Goal: Information Seeking & Learning: Learn about a topic

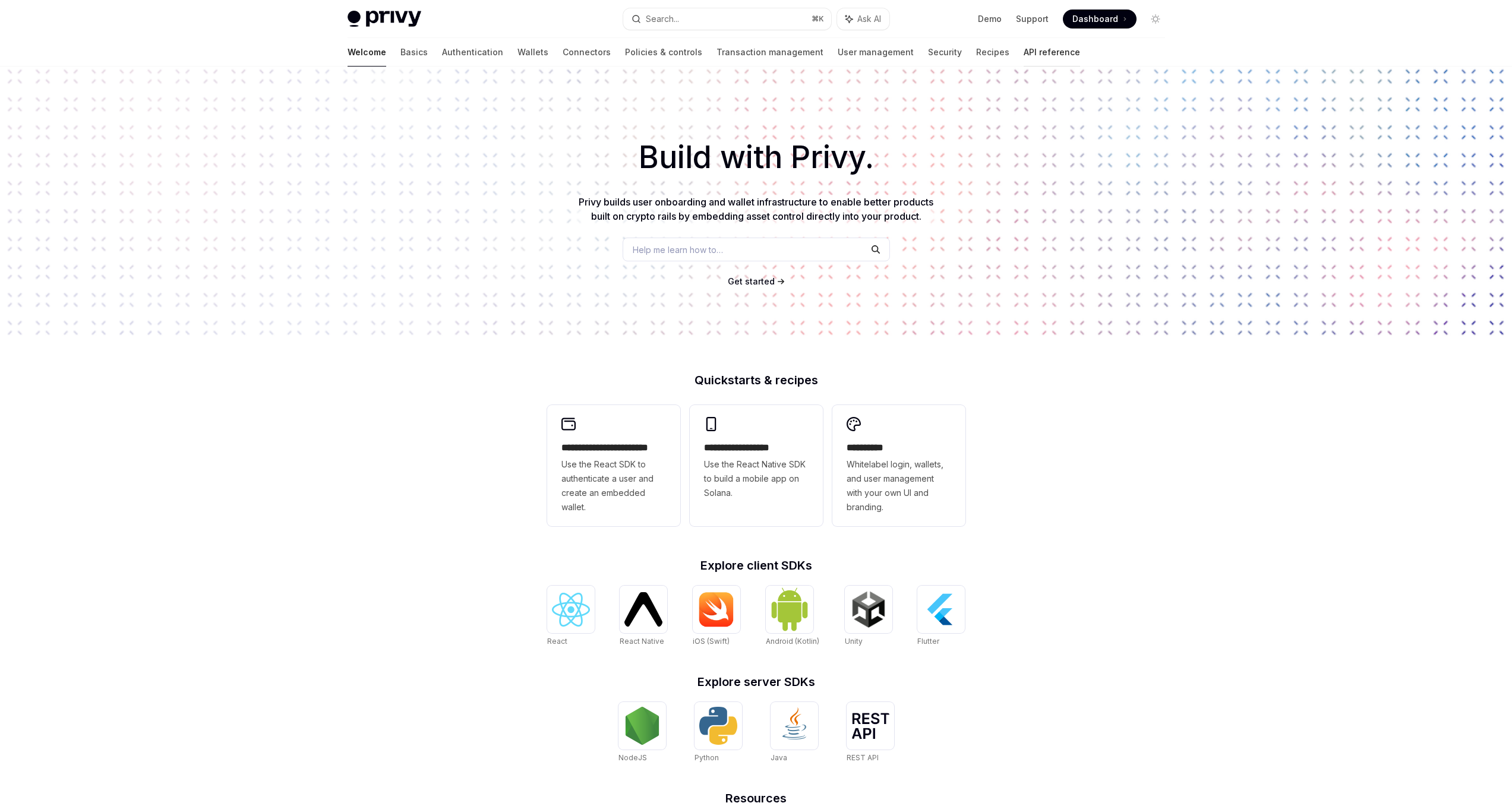
click at [1023, 53] on link "API reference" at bounding box center [1052, 52] width 56 height 28
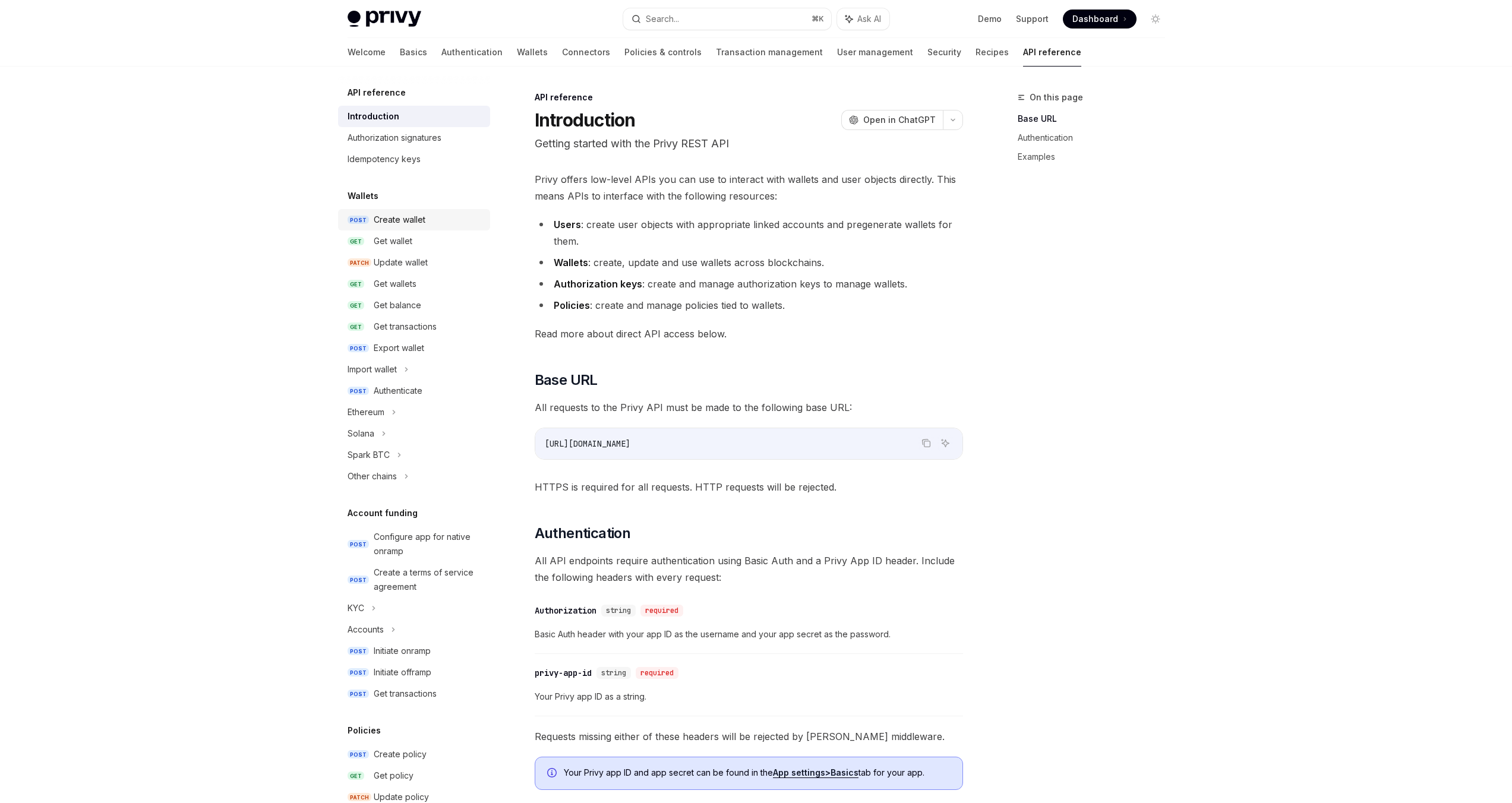
click at [410, 219] on div "Create wallet" at bounding box center [399, 220] width 51 height 14
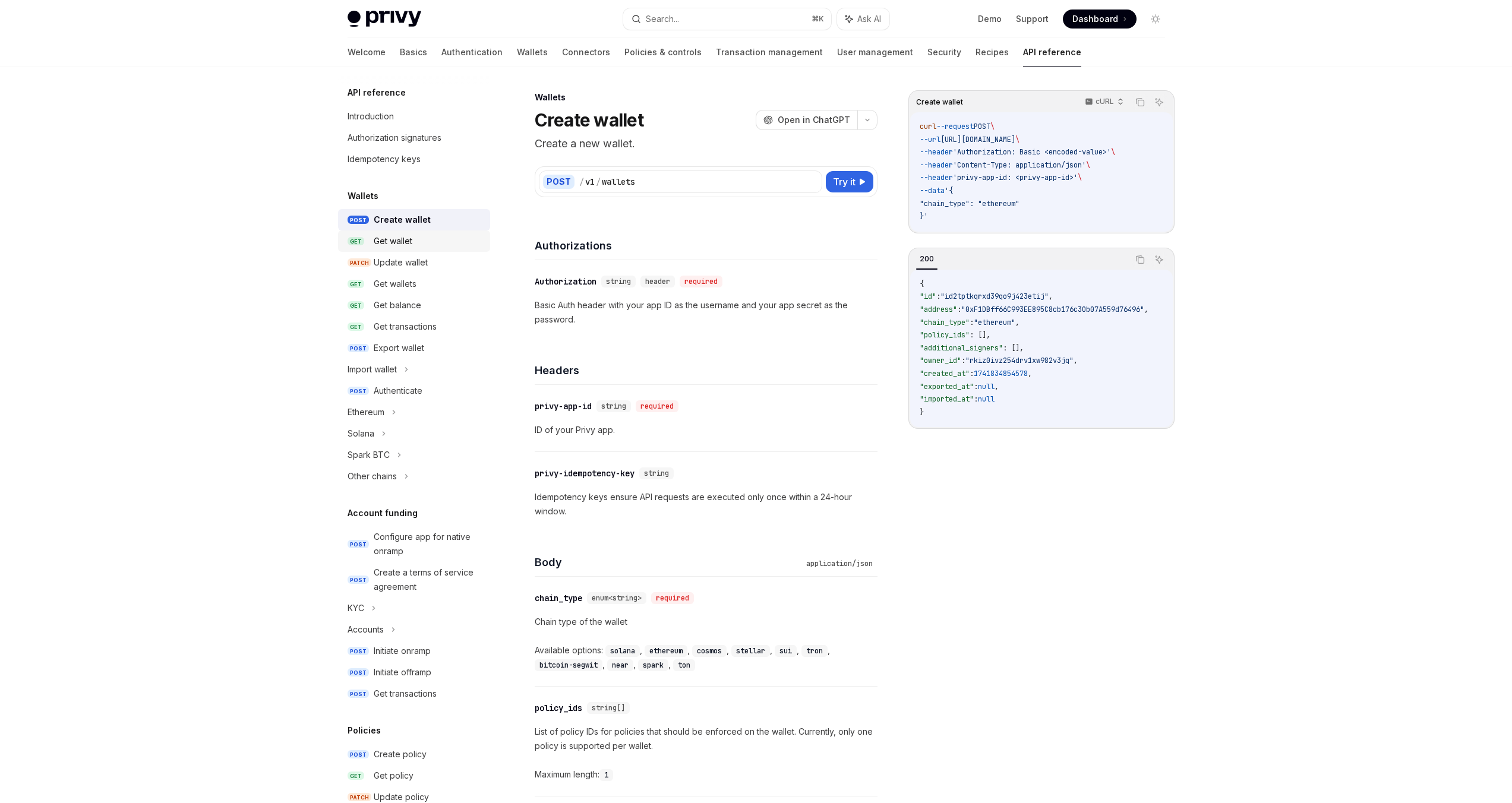
click at [401, 242] on div "Get wallet" at bounding box center [393, 241] width 39 height 14
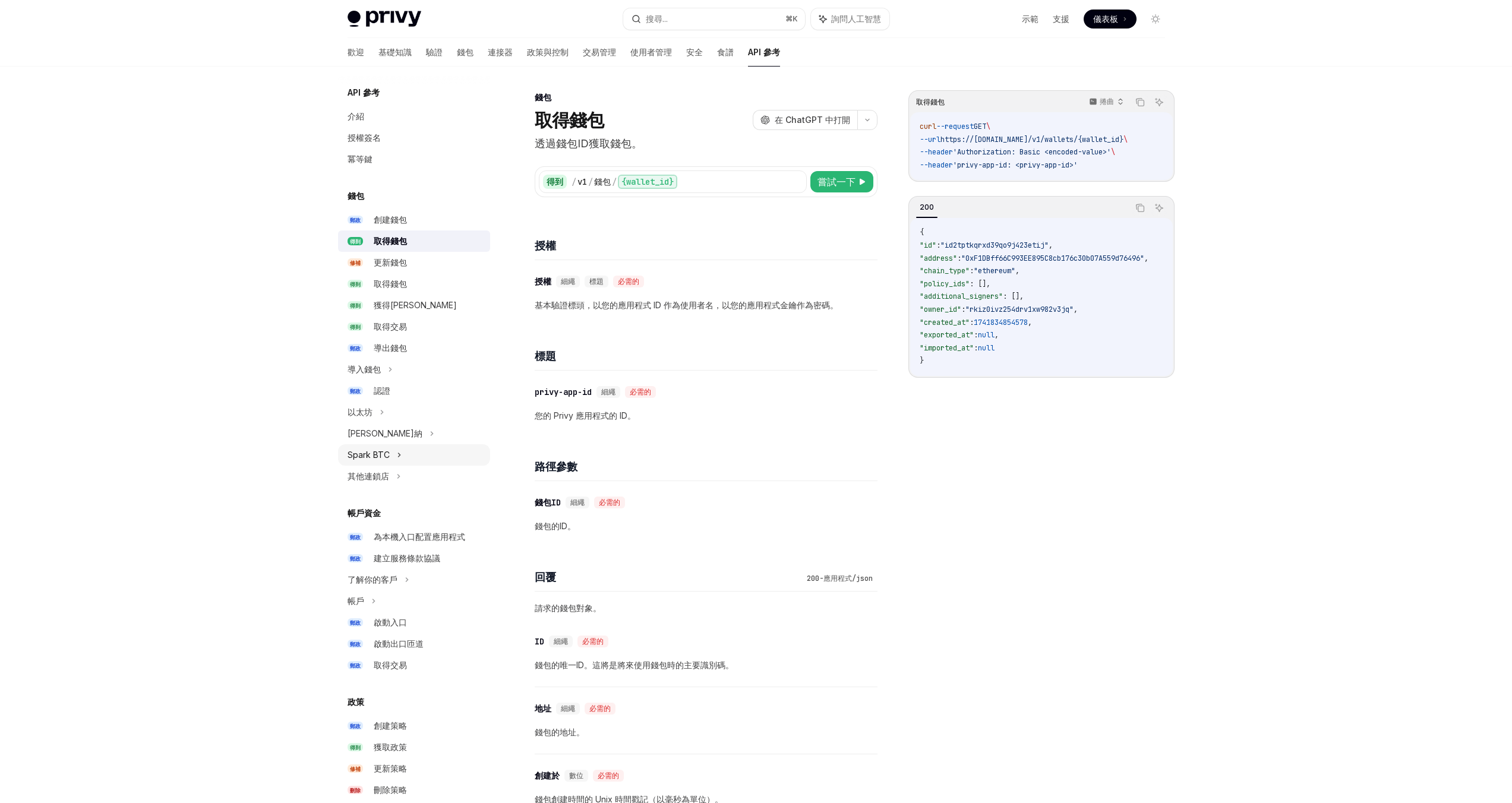
click at [363, 455] on font "Spark BTC" at bounding box center [369, 454] width 42 height 10
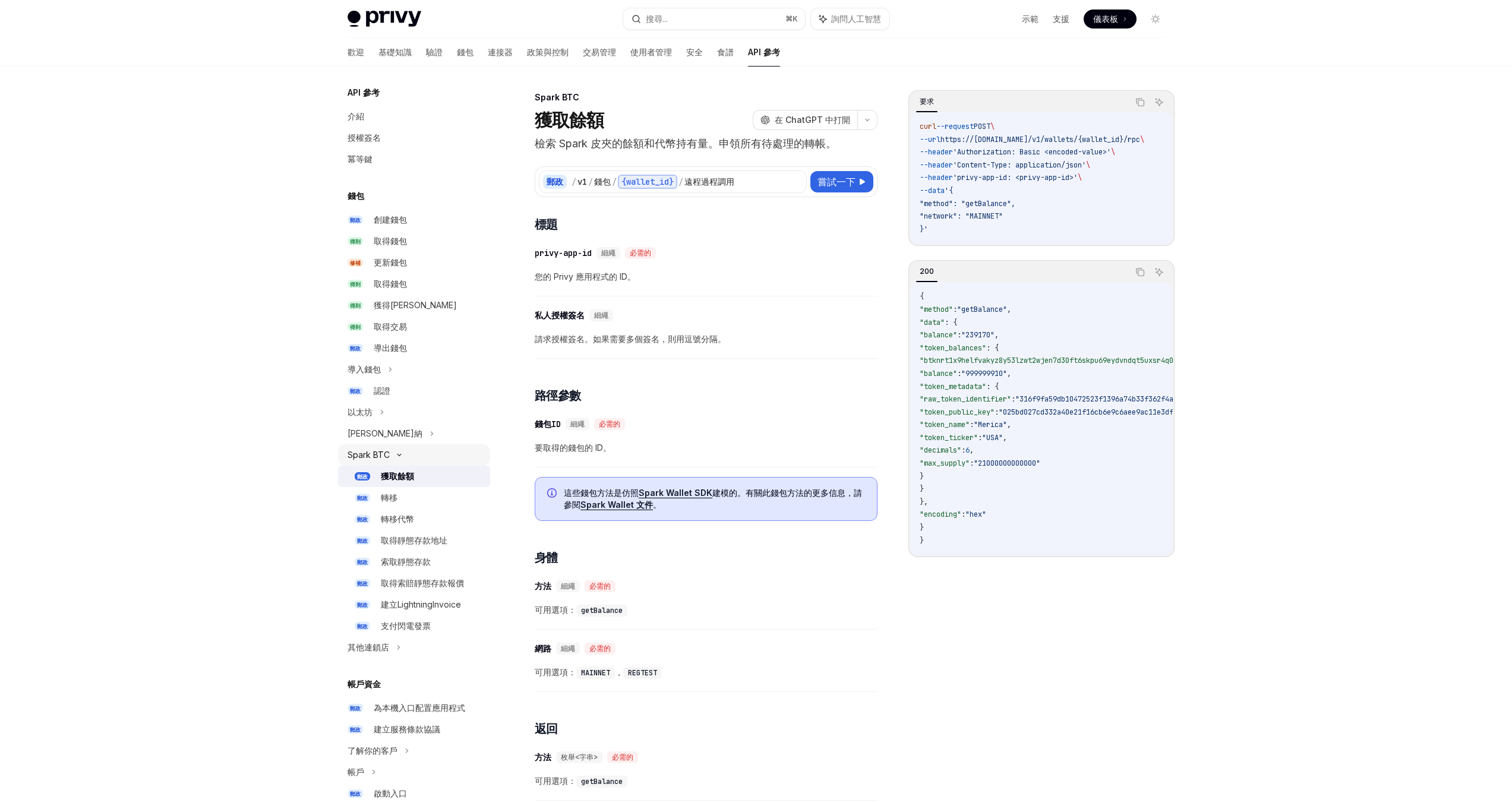
click at [365, 455] on font "Spark BTC" at bounding box center [369, 454] width 42 height 10
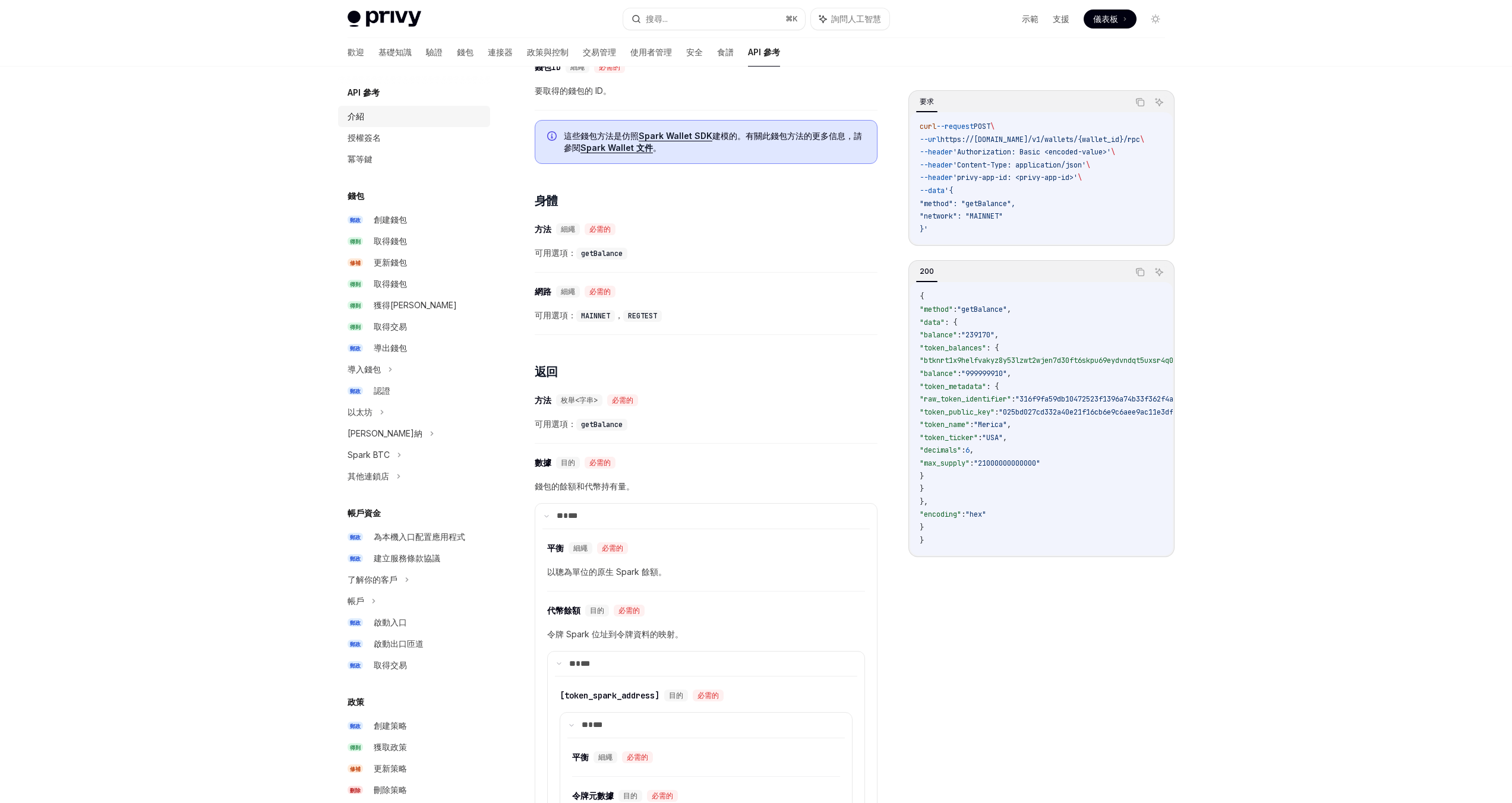
click at [370, 114] on div "介紹" at bounding box center [415, 116] width 135 height 14
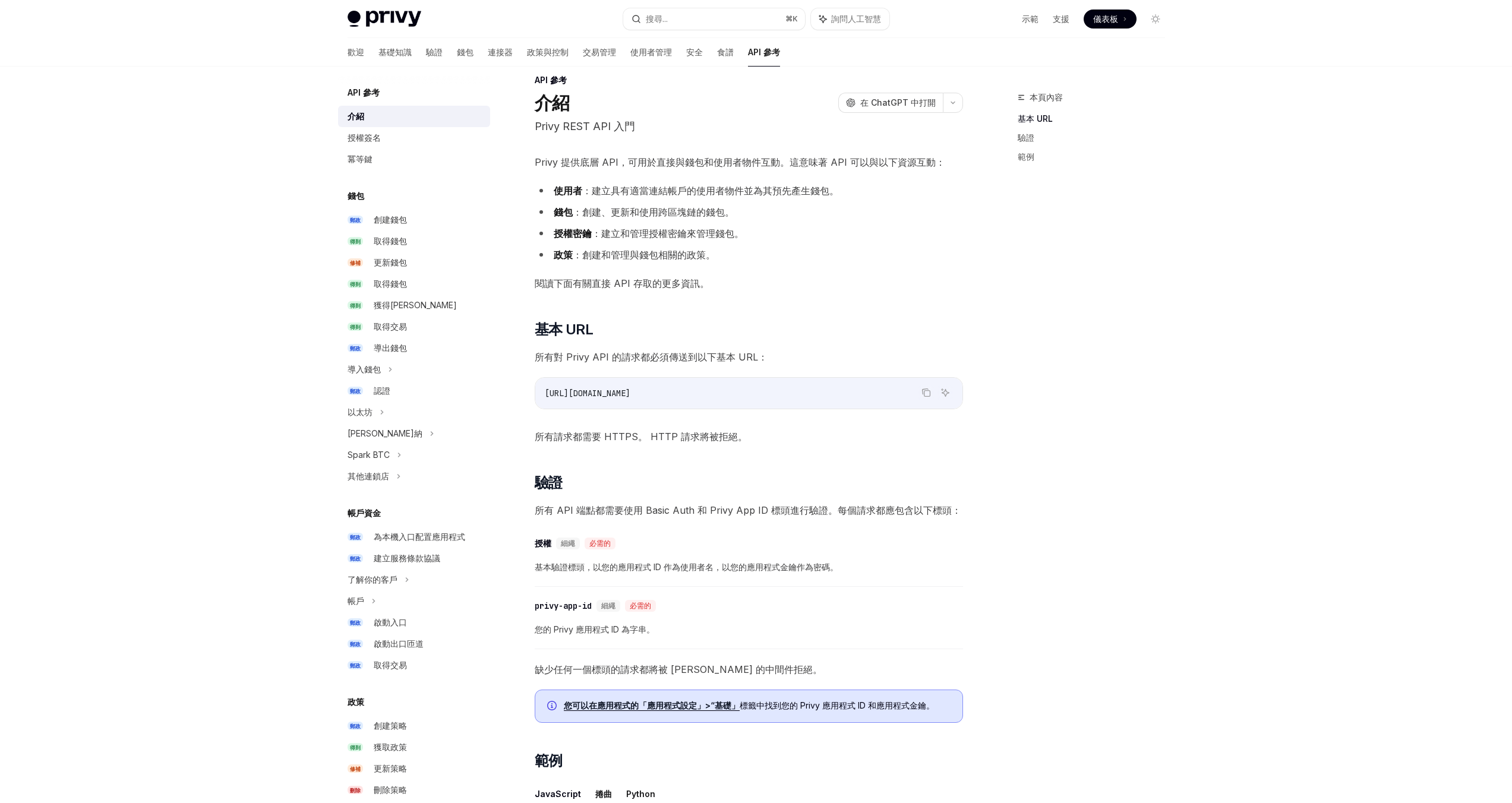
scroll to position [418, 0]
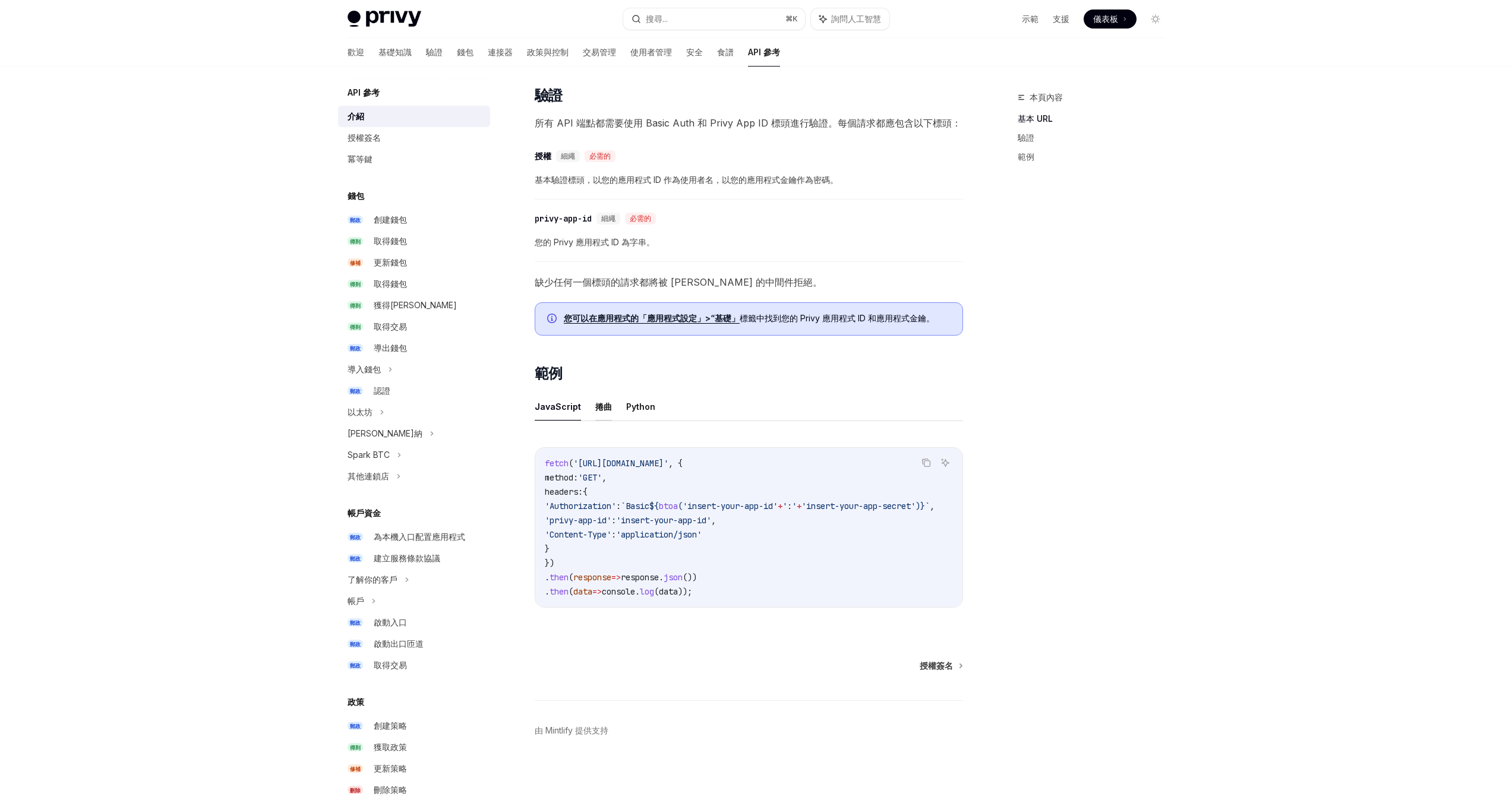
click at [607, 401] on font "捲曲" at bounding box center [604, 406] width 17 height 10
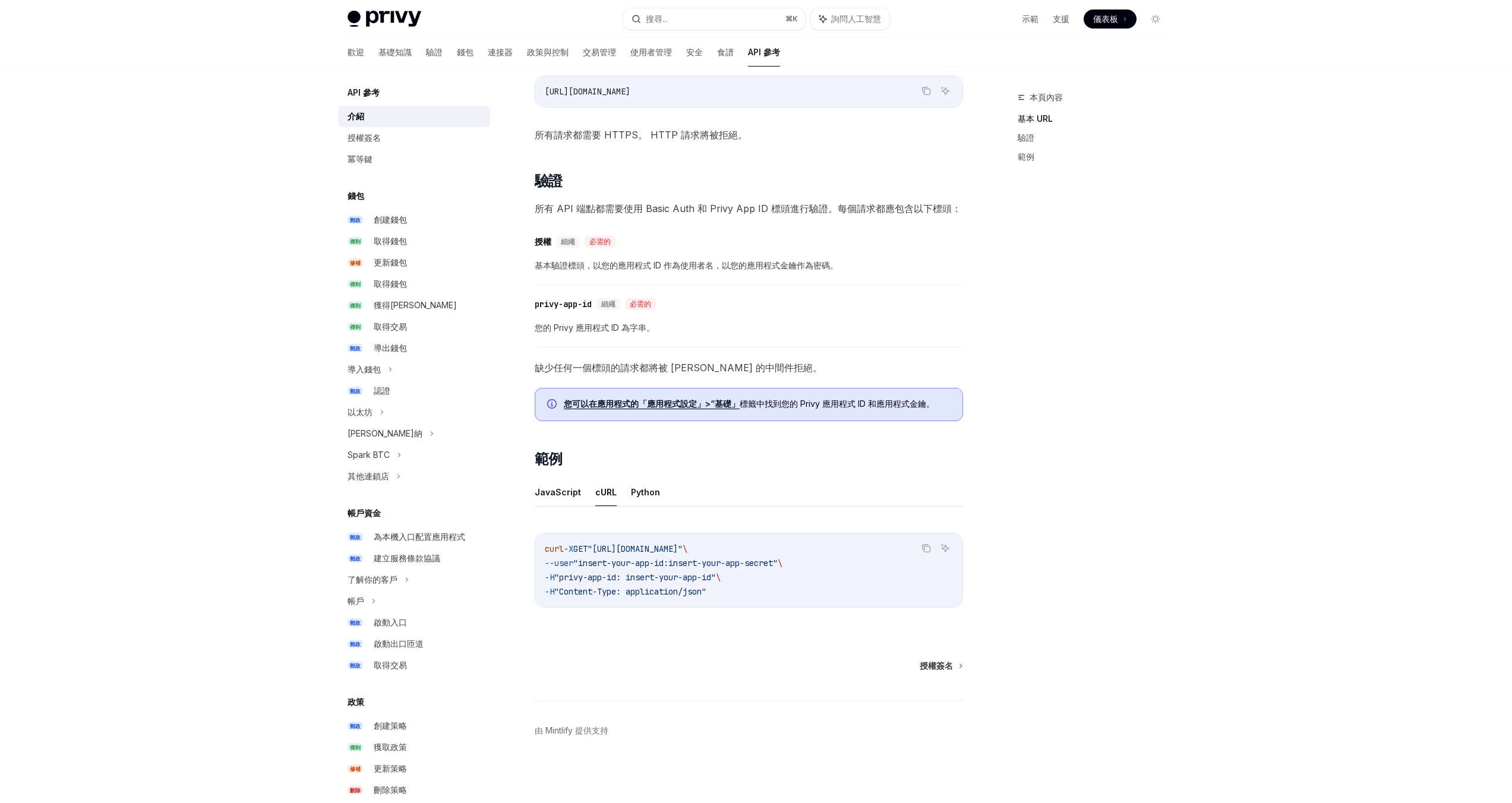
scroll to position [328, 0]
click at [641, 487] on font "Python" at bounding box center [640, 492] width 29 height 10
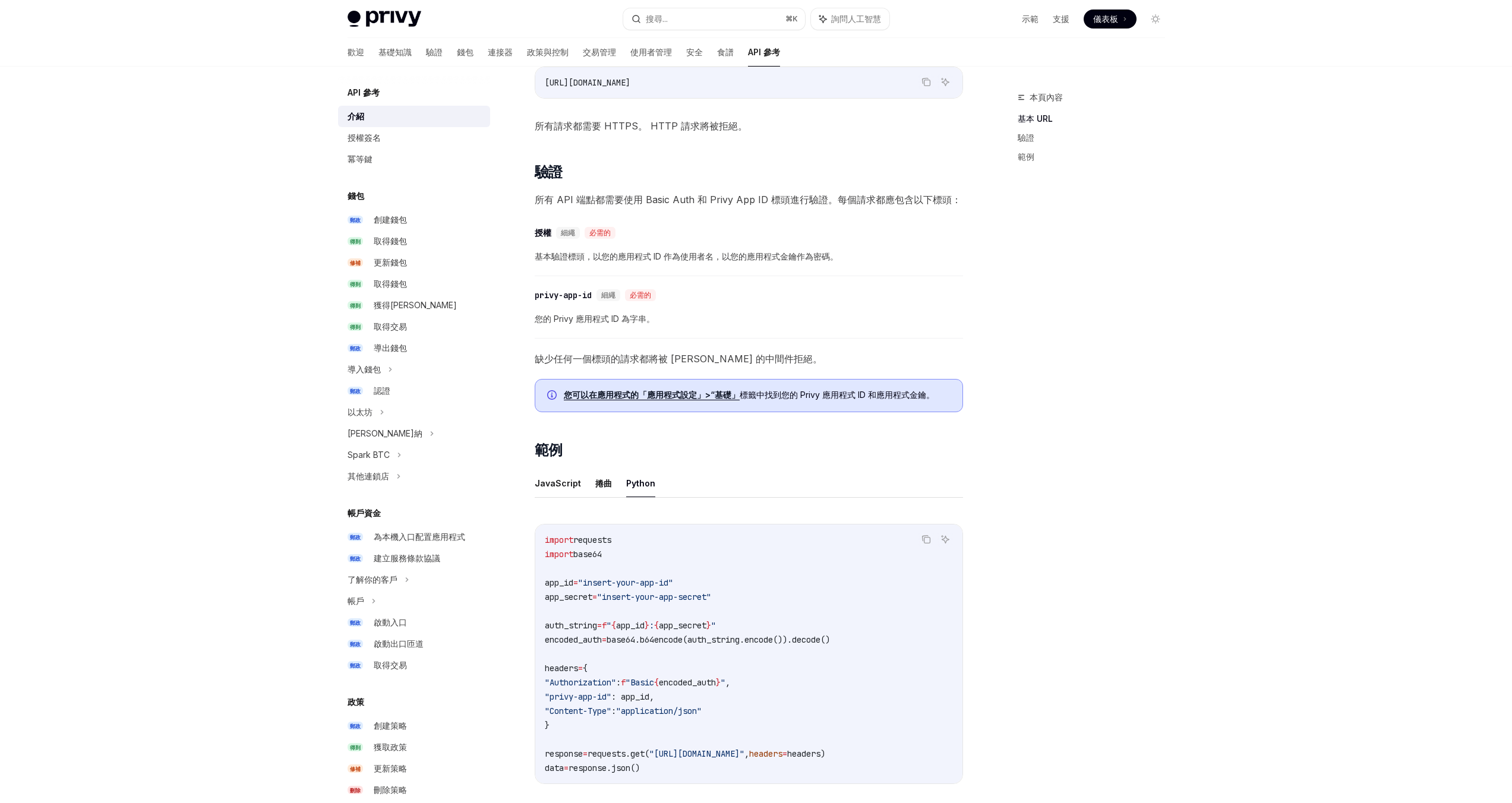
click at [583, 485] on ul "JavaScript 捲曲 Python" at bounding box center [749, 483] width 428 height 28
click at [595, 485] on font "捲曲" at bounding box center [604, 483] width 17 height 10
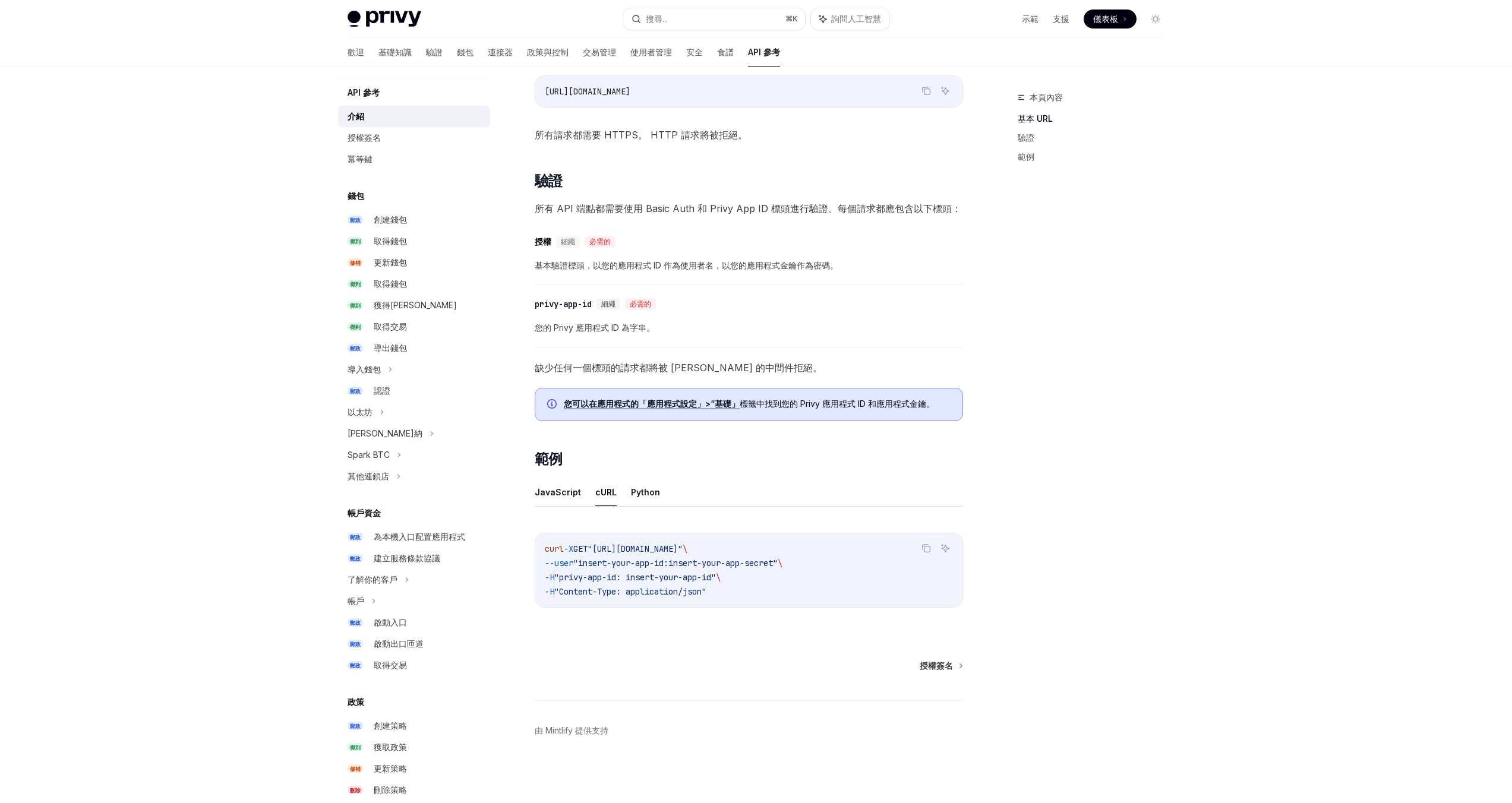
scroll to position [328, 0]
click at [546, 487] on font "JavaScript" at bounding box center [558, 492] width 46 height 10
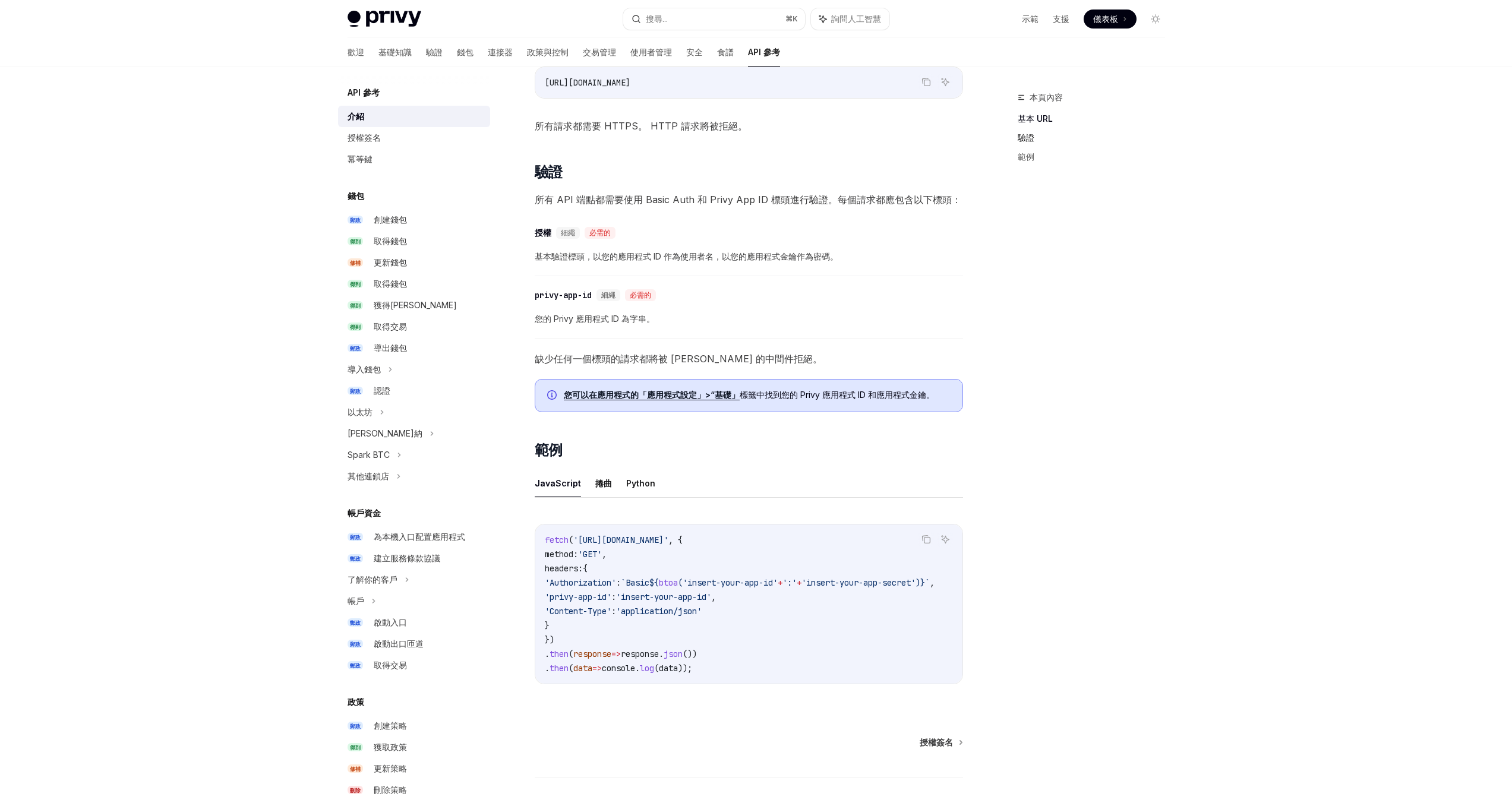
click at [1032, 137] on font "驗證" at bounding box center [1026, 137] width 17 height 10
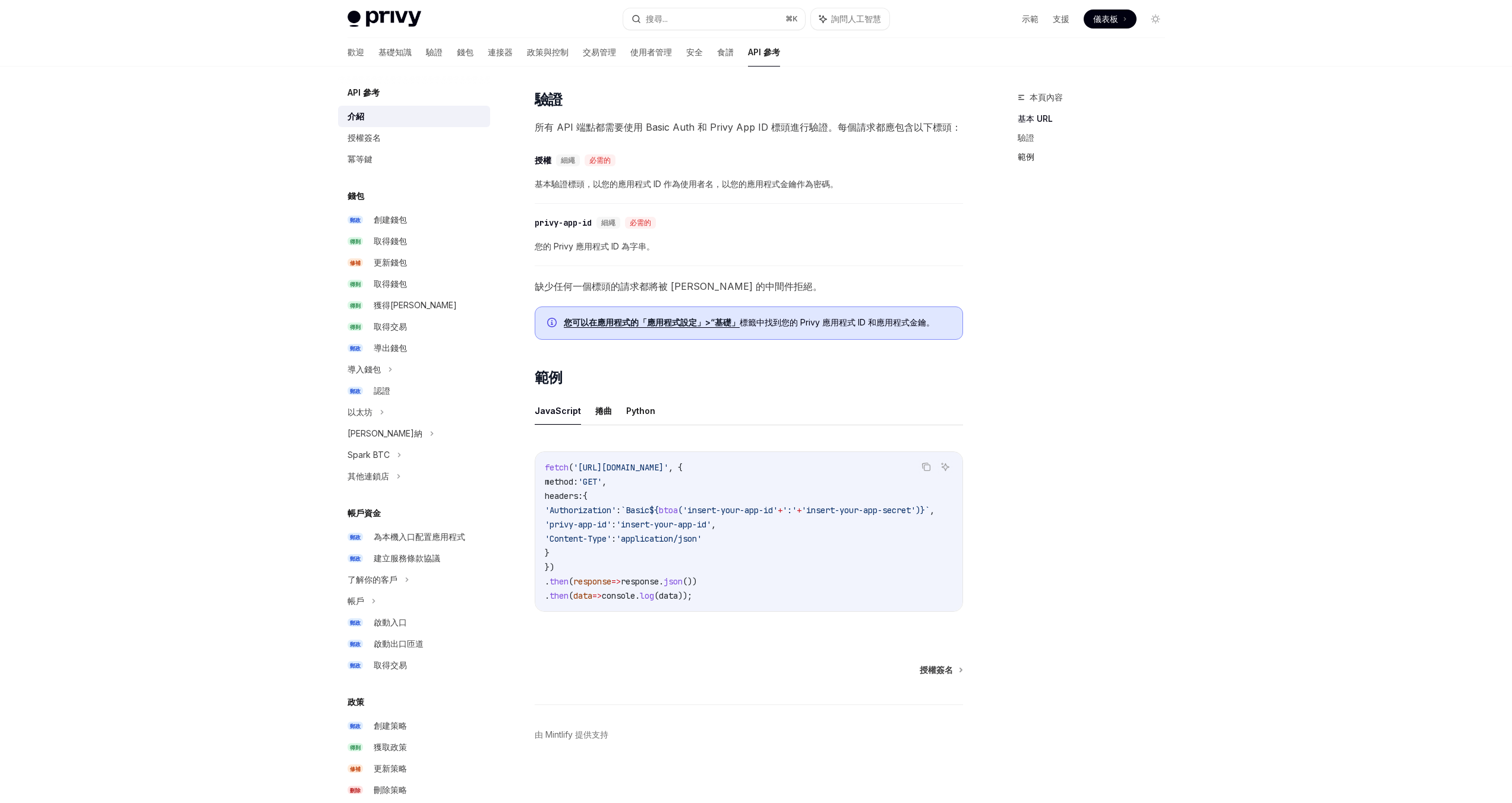
click at [1029, 151] on font "範例" at bounding box center [1026, 157] width 17 height 10
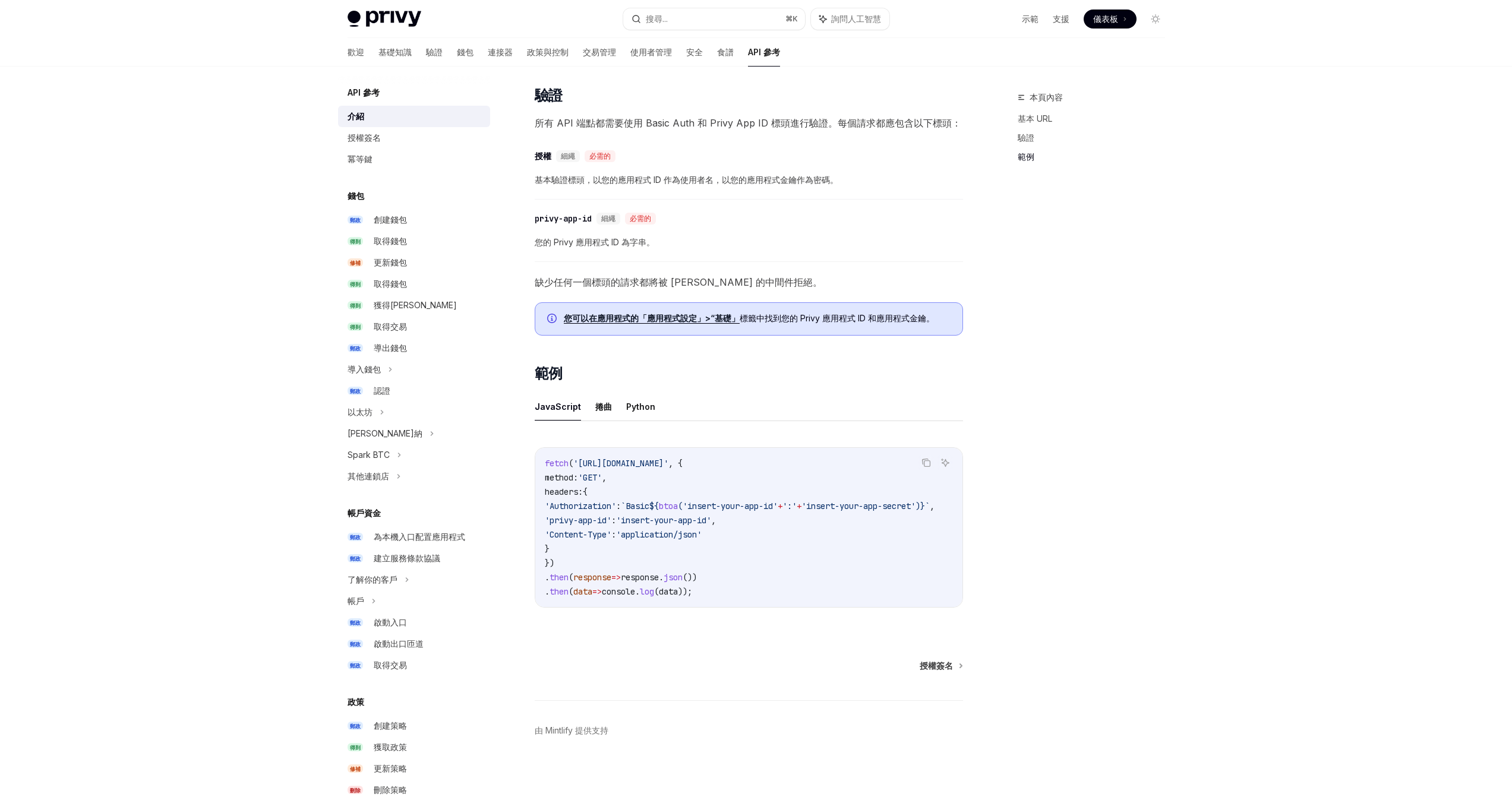
click at [230, 253] on div "Privy Docs 首頁 搜尋... ⌘ K 詢問人工智慧 示範 支援 儀表板 儀表板 搜尋... 導航 API 參考 介紹 歡迎 基礎知識 驗證 錢包 連…" at bounding box center [756, 199] width 1512 height 1207
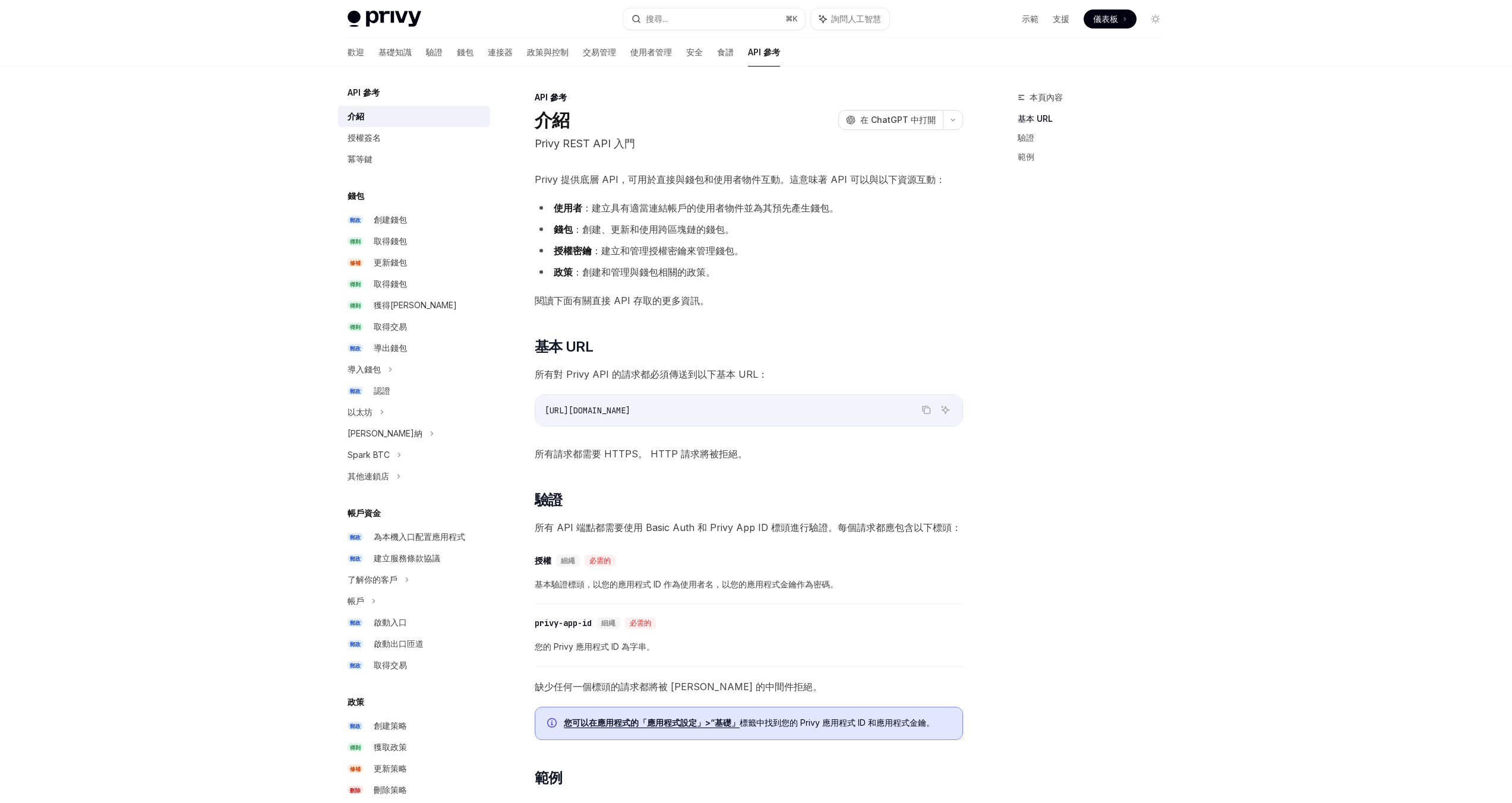
scroll to position [417, 0]
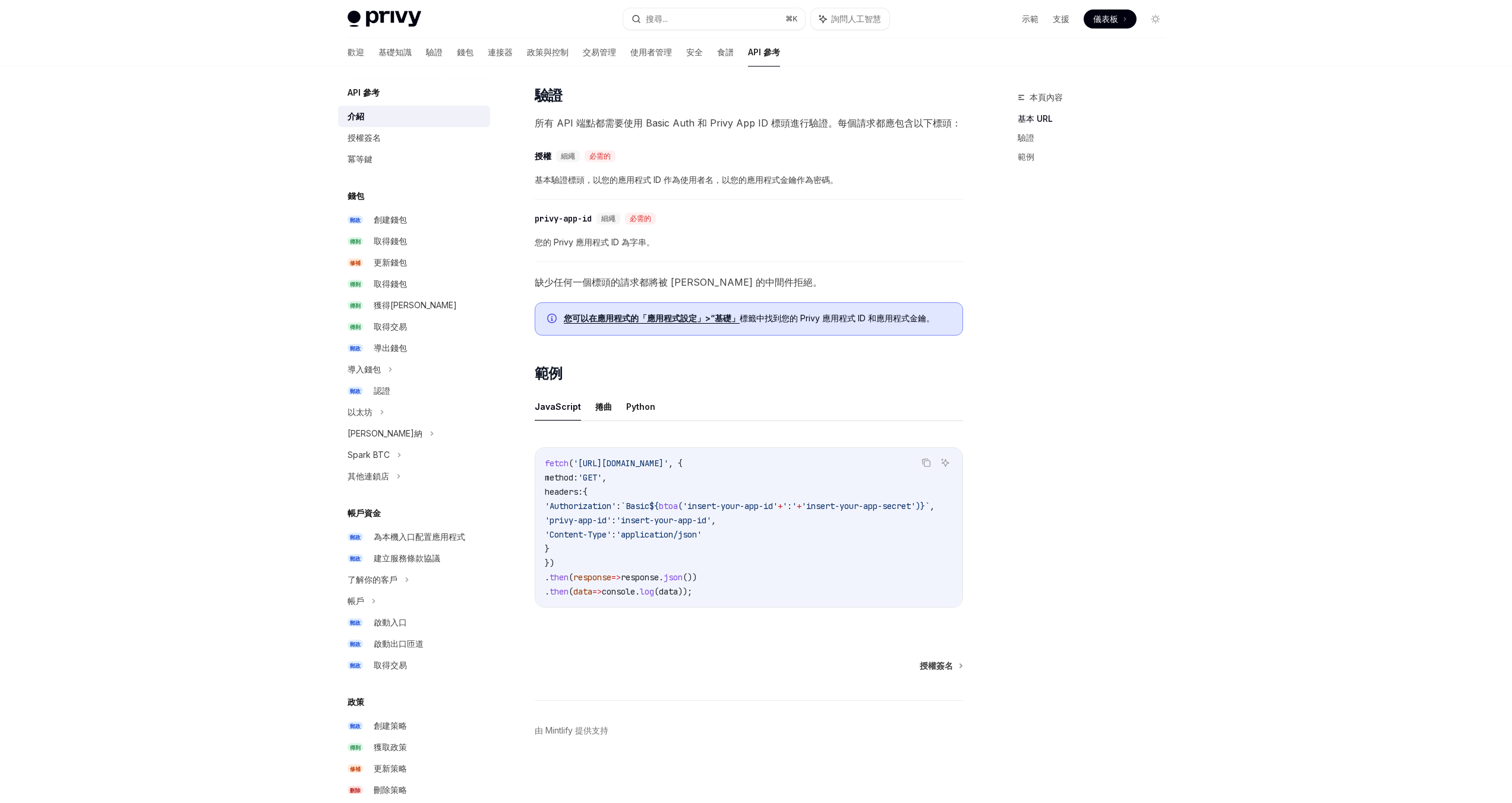
click at [1156, 235] on div "本頁內容 基本 URL 驗證 範例" at bounding box center [1084, 447] width 180 height 712
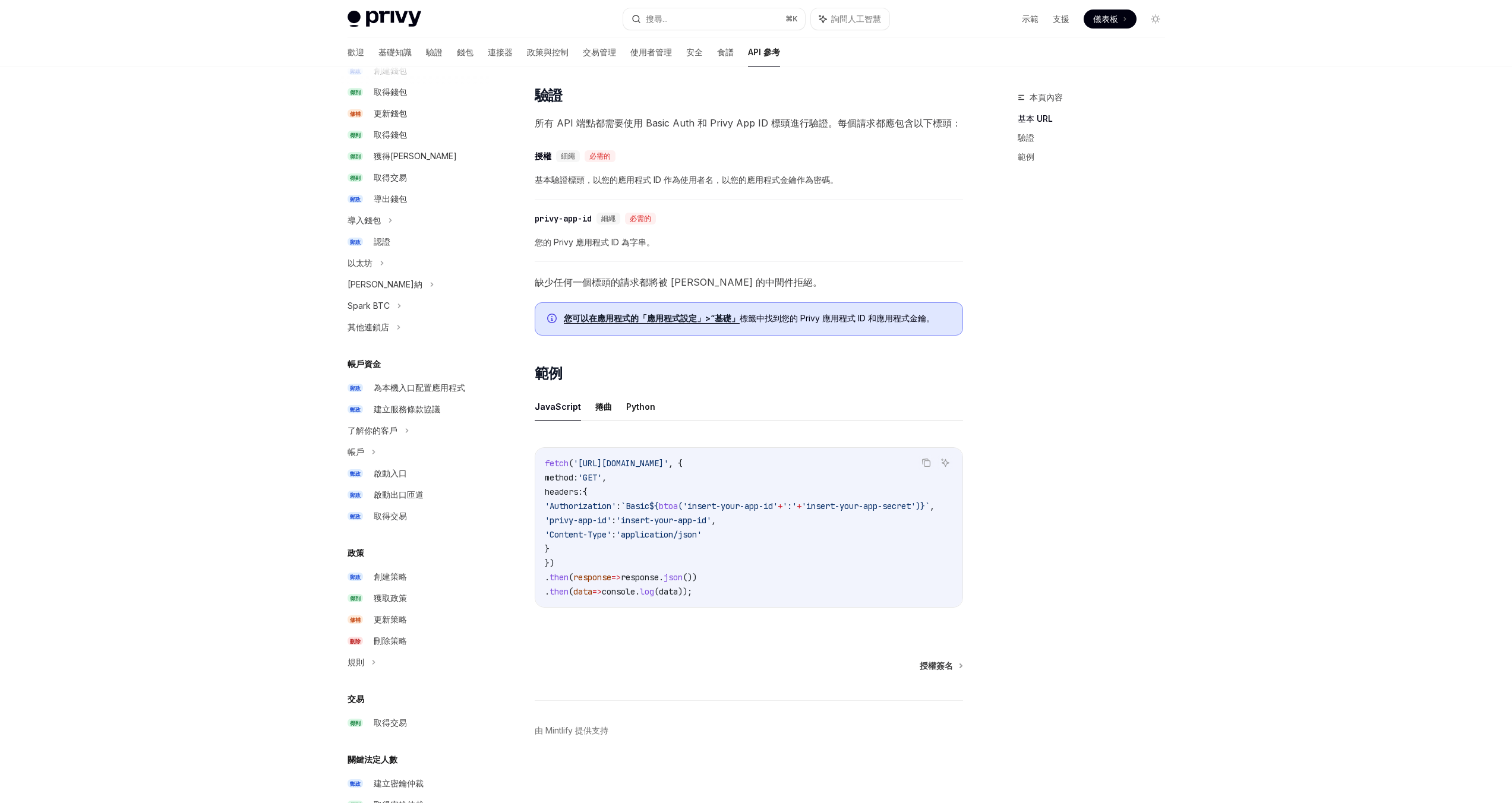
scroll to position [0, 0]
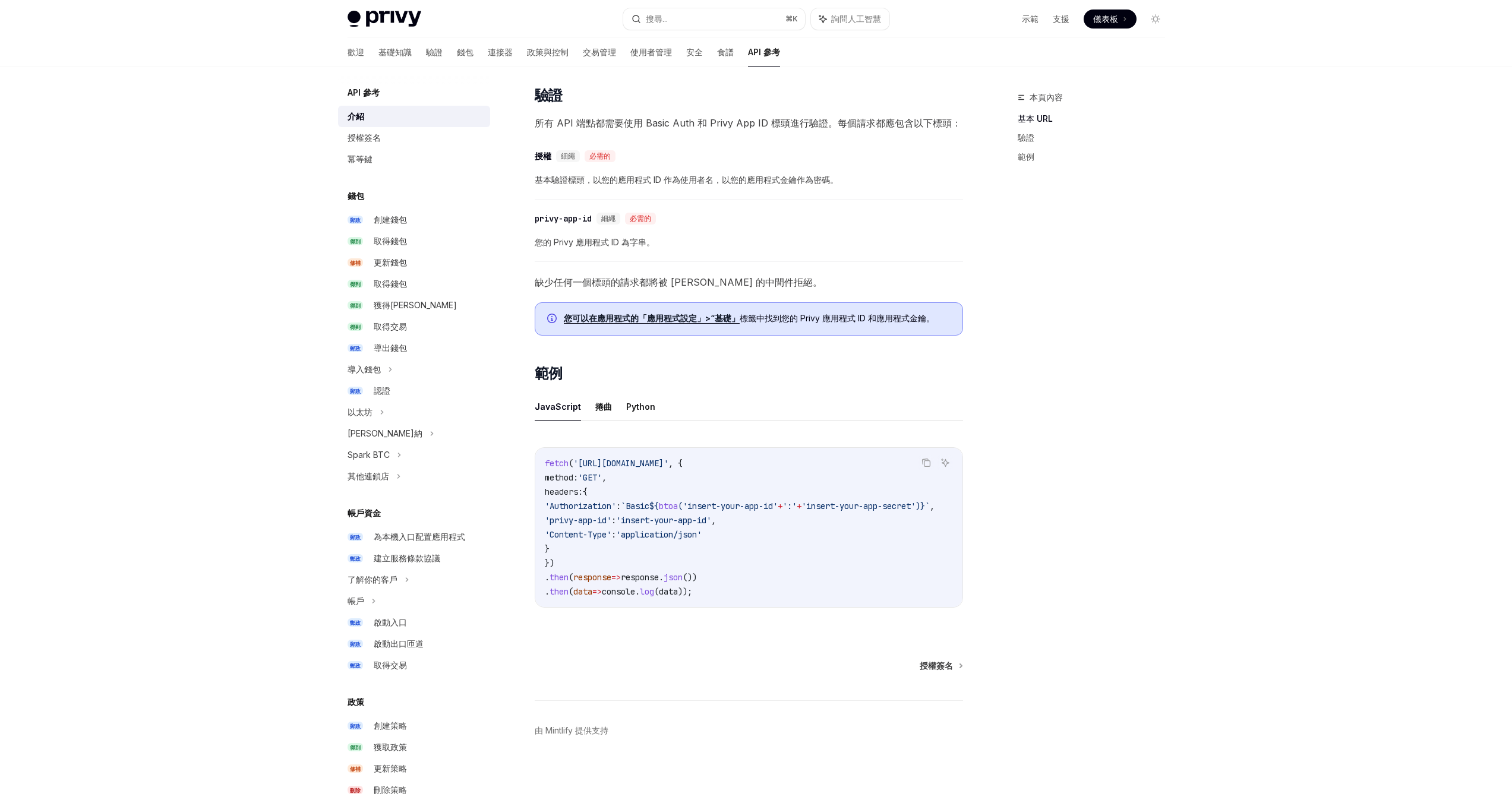
click at [259, 149] on div "Privy Docs 首頁 搜尋... ⌘ K 詢問人工智慧 示範 支援 儀表板 儀表板 搜尋... 導航 API 參考 介紹 歡迎 基礎知識 驗證 錢包 連…" at bounding box center [756, 199] width 1512 height 1207
click at [1195, 222] on div "Privy Docs 首頁 搜尋... ⌘ K 詢問人工智慧 示範 支援 儀表板 儀表板 搜尋... 導航 API 參考 介紹 歡迎 基礎知識 驗證 錢包 連…" at bounding box center [756, 199] width 1512 height 1207
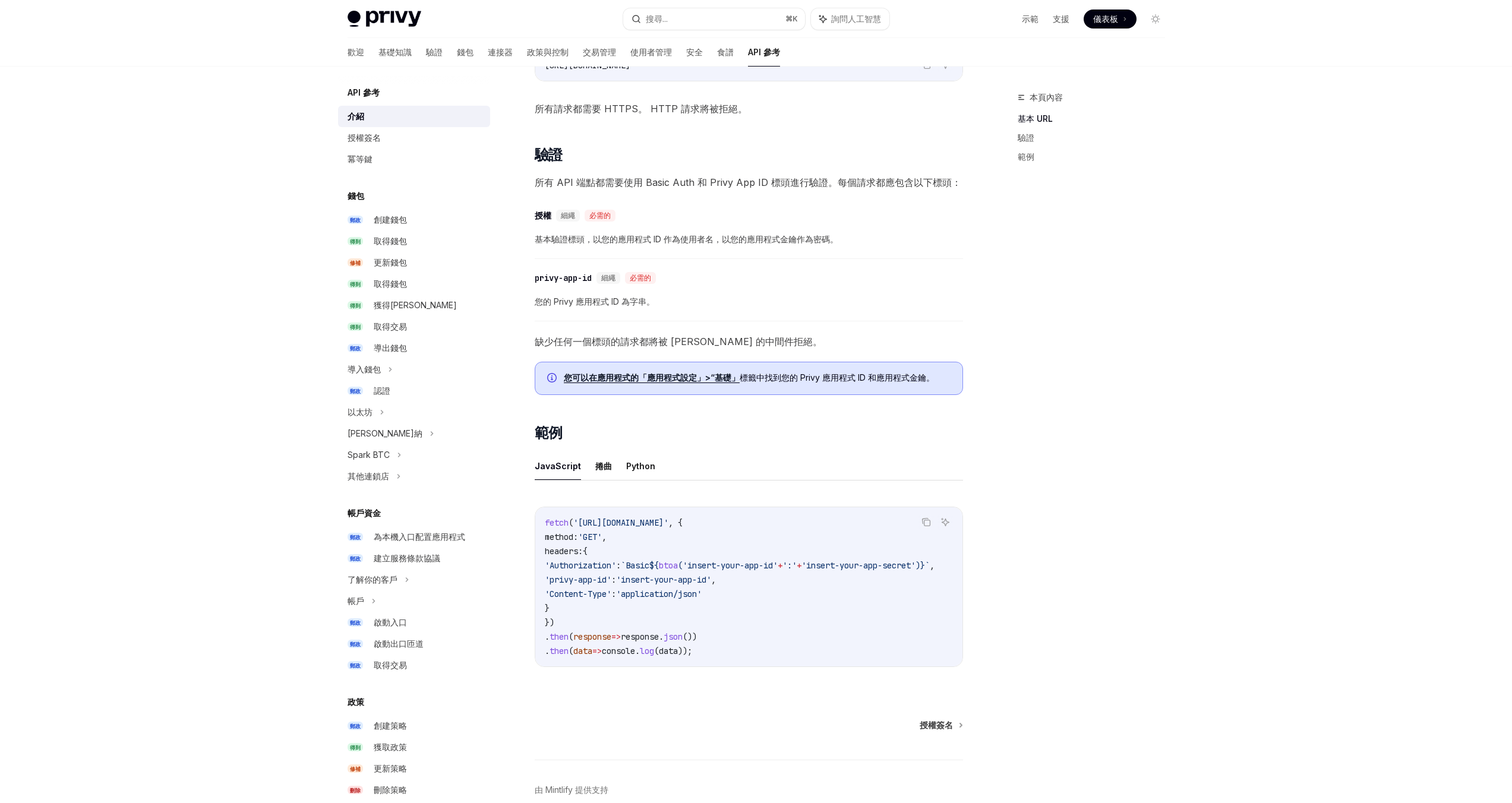
scroll to position [418, 0]
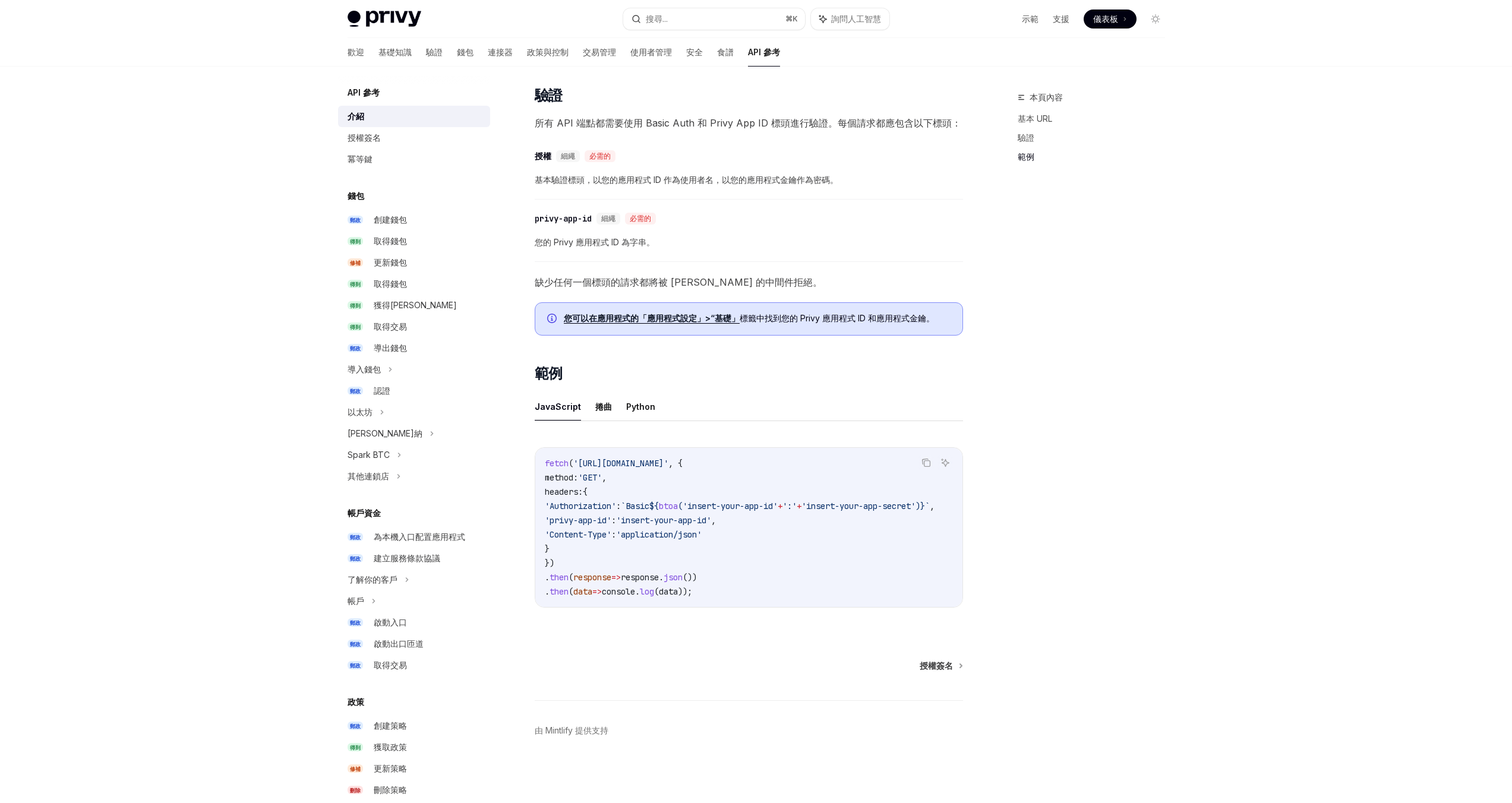
click at [1238, 243] on div "Privy Docs 首頁 搜尋... ⌘ K 詢問人工智慧 示範 支援 儀表板 儀表板 搜尋... 導航 API 參考 介紹 歡迎 基礎知識 驗證 錢包 連…" at bounding box center [756, 199] width 1512 height 1207
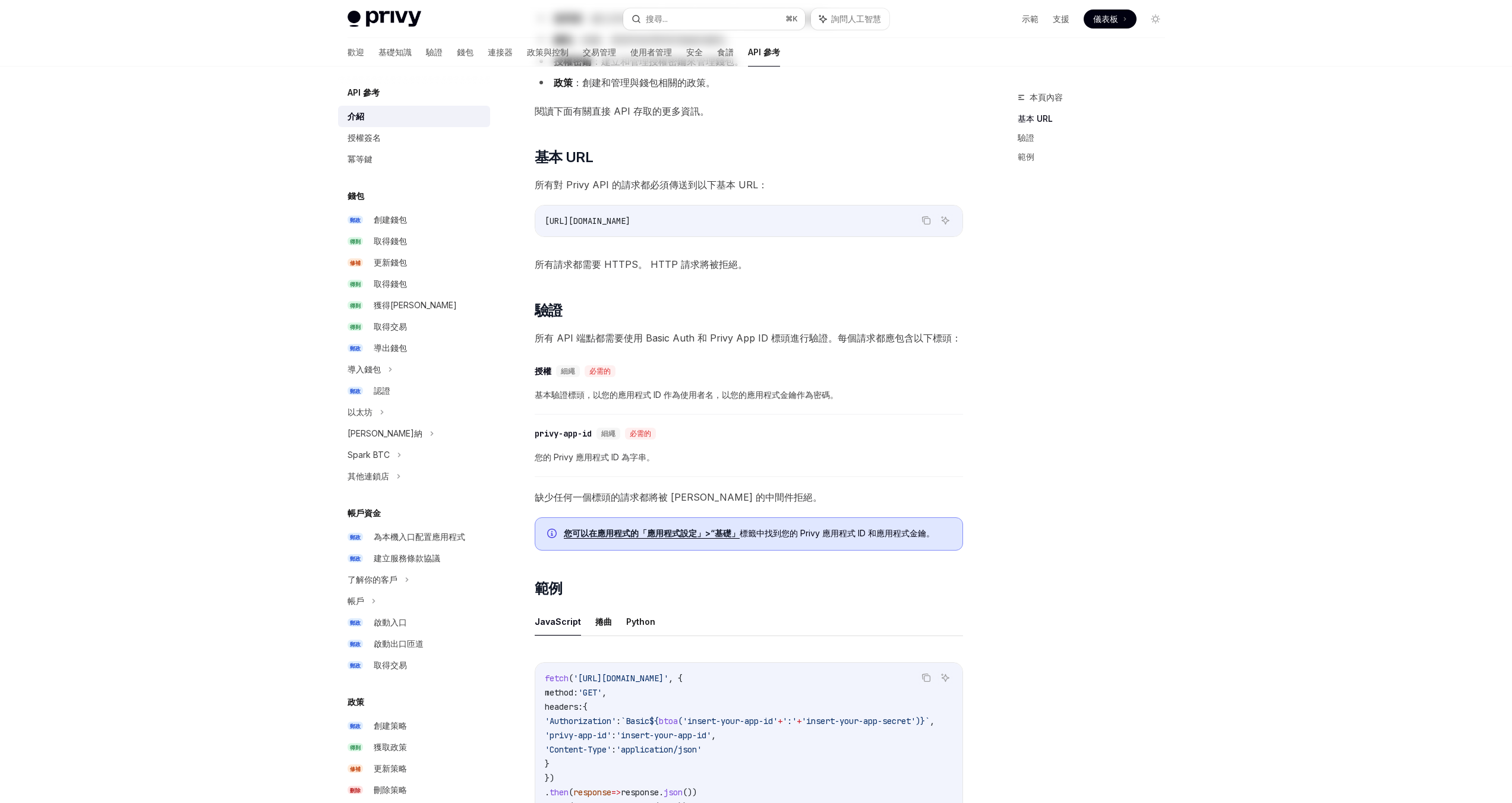
scroll to position [0, 0]
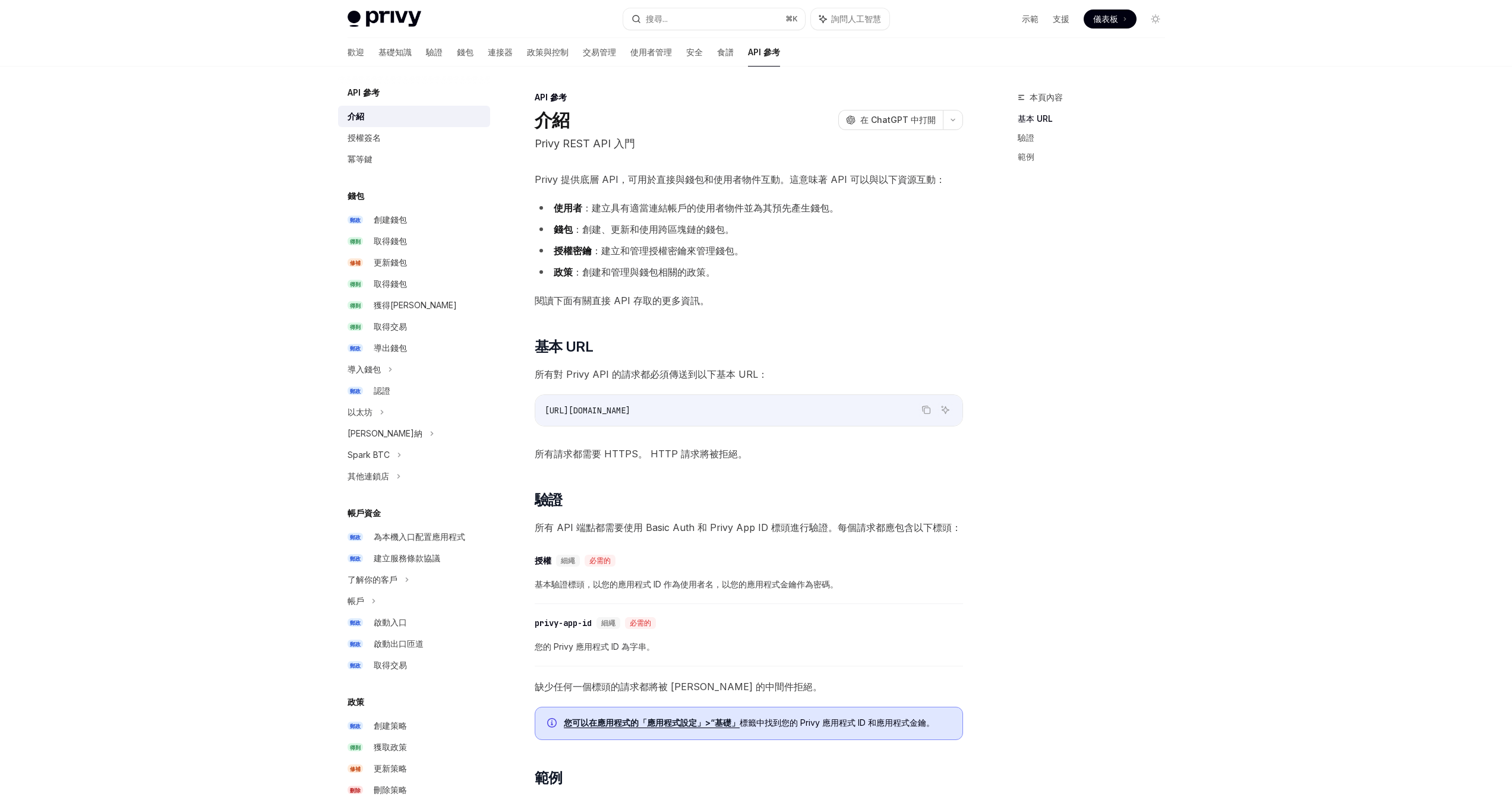
click at [1194, 243] on div "Privy Docs 首頁 搜尋... ⌘ K 詢問人工智慧 示範 支援 儀表板 儀表板 搜尋... 導航 API 參考 介紹 歡迎 基礎知識 驗證 錢包 連…" at bounding box center [756, 603] width 1512 height 1207
click at [1195, 234] on div "Privy Docs 首頁 搜尋... ⌘ K 詢問人工智慧 示範 支援 儀表板 儀表板 搜尋... 導航 API 參考 介紹 歡迎 基礎知識 驗證 錢包 連…" at bounding box center [756, 603] width 1512 height 1207
click at [292, 283] on div "Privy Docs 首頁 搜尋... ⌘ K 詢問人工智慧 示範 支援 儀表板 儀表板 搜尋... 導航 API 參考 介紹 歡迎 基礎知識 驗證 錢包 連…" at bounding box center [756, 603] width 1512 height 1207
click at [298, 284] on div "Privy Docs 首頁 搜尋... ⌘ K 詢問人工智慧 示範 支援 儀表板 儀表板 搜尋... 導航 API 參考 介紹 歡迎 基礎知識 驗證 錢包 連…" at bounding box center [756, 603] width 1512 height 1207
click at [285, 292] on div "Privy Docs 首頁 搜尋... ⌘ K 詢問人工智慧 示範 支援 儀表板 儀表板 搜尋... 導航 API 參考 介紹 歡迎 基礎知識 驗證 錢包 連…" at bounding box center [756, 603] width 1512 height 1207
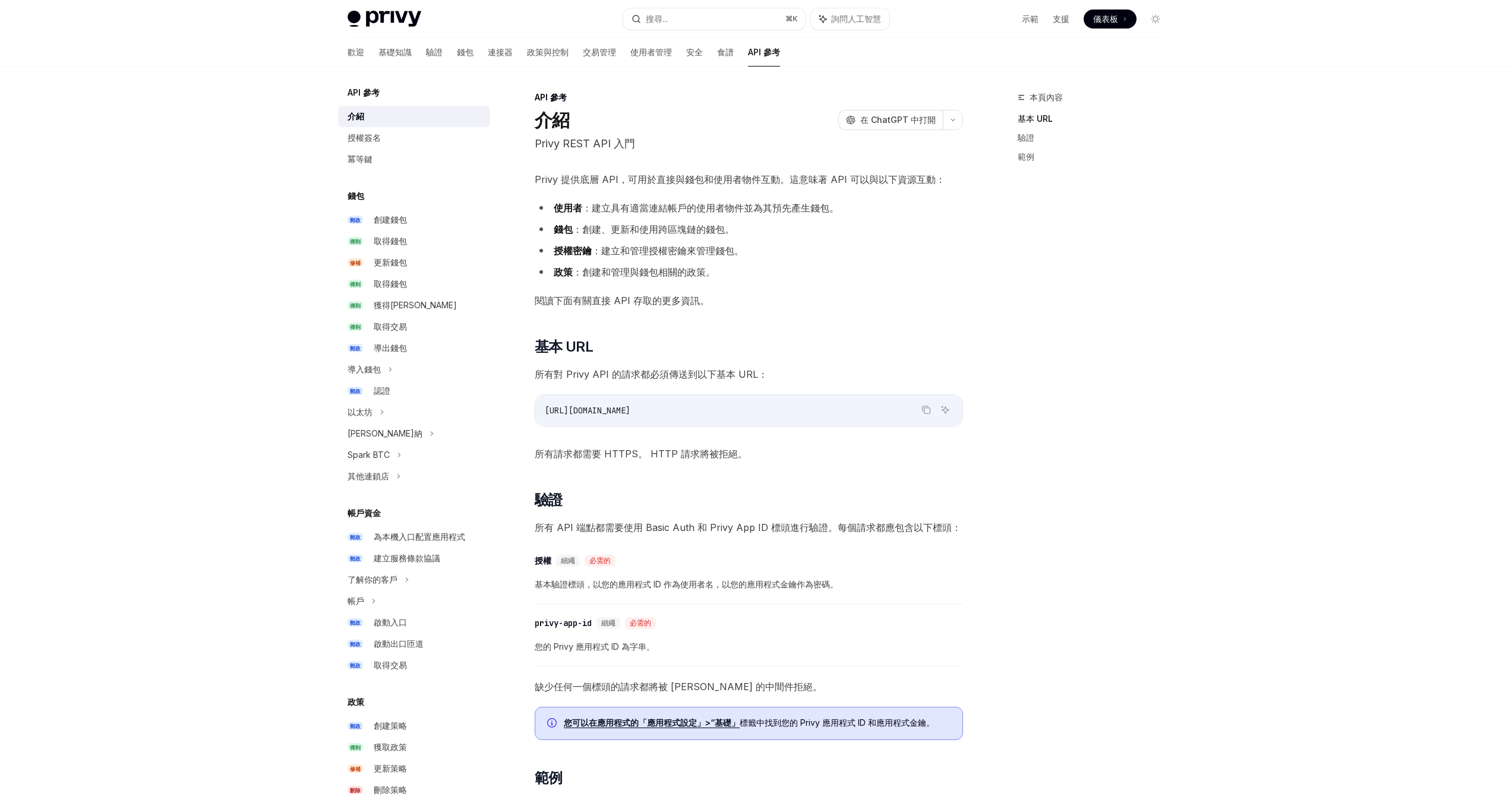
type textarea "*"
